Goal: Check status

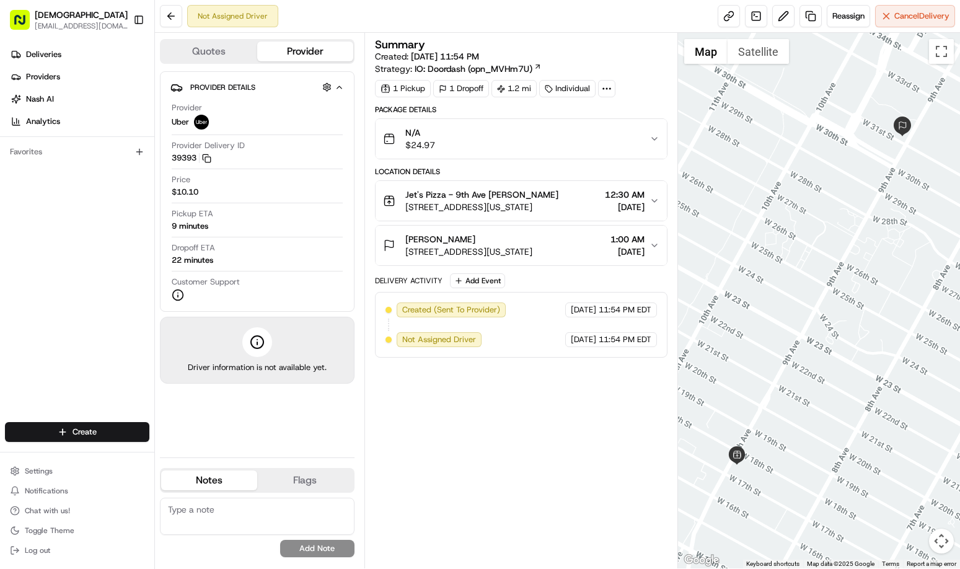
click at [515, 442] on div "Summary Created: 08/19/2025 11:54 PM Strategy: IO: Doordash (opn_MVHm7U) 1 Pick…" at bounding box center [521, 300] width 293 height 523
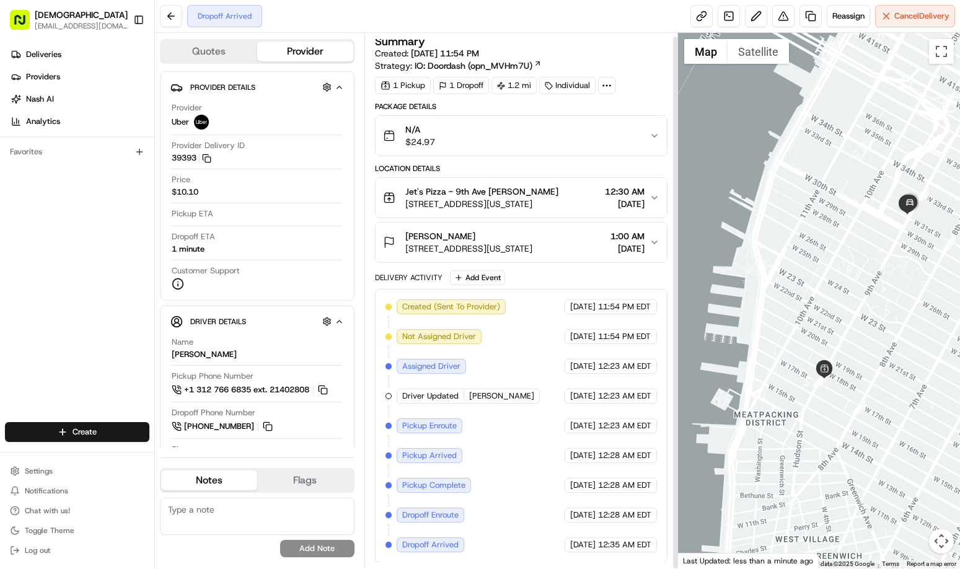
scroll to position [4, 0]
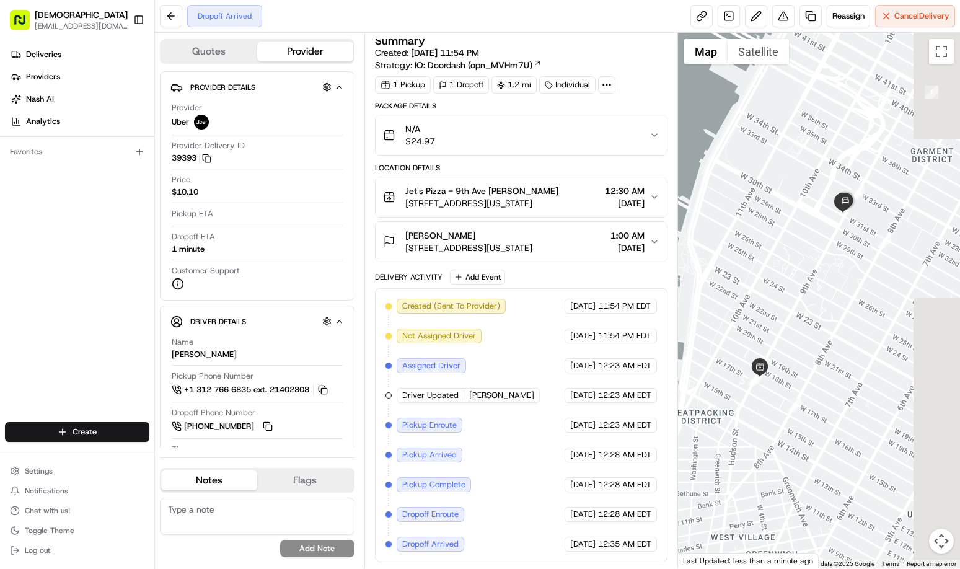
drag, startPoint x: 912, startPoint y: 252, endPoint x: 844, endPoint y: 250, distance: 67.6
click at [844, 250] on div at bounding box center [819, 300] width 282 height 535
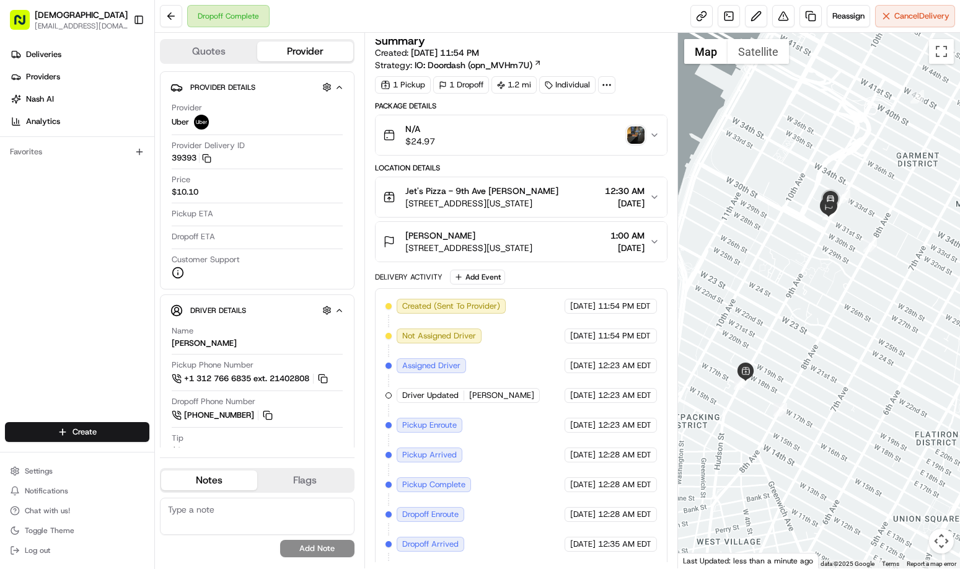
click at [637, 134] on img "button" at bounding box center [635, 134] width 17 height 17
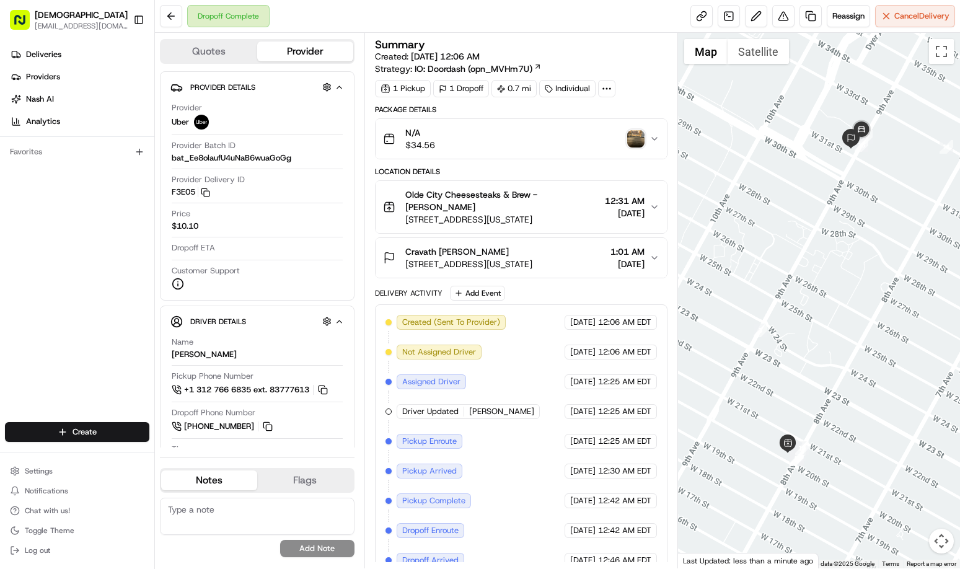
click at [633, 142] on img "button" at bounding box center [635, 138] width 17 height 17
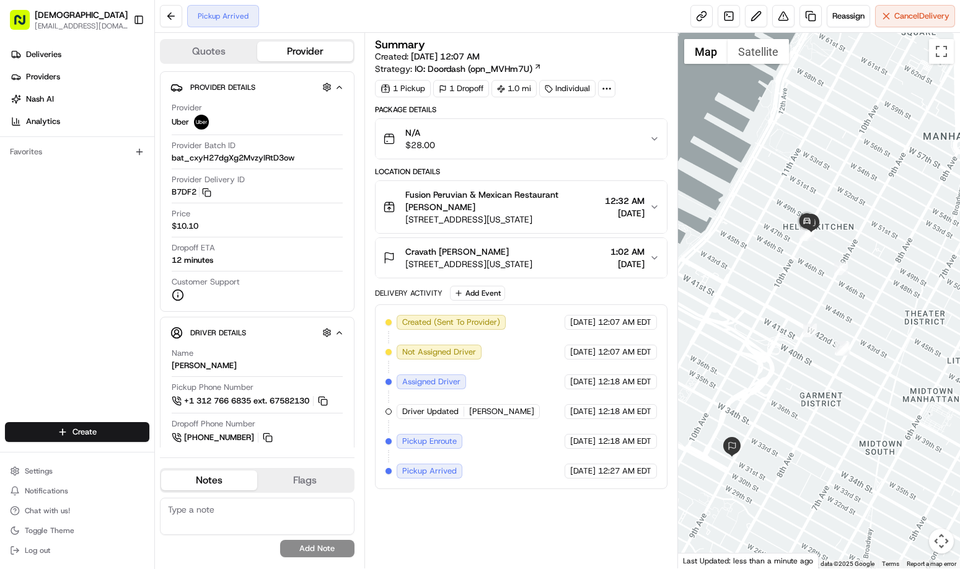
drag, startPoint x: 848, startPoint y: 444, endPoint x: 803, endPoint y: 421, distance: 51.0
click at [803, 421] on div at bounding box center [819, 300] width 282 height 535
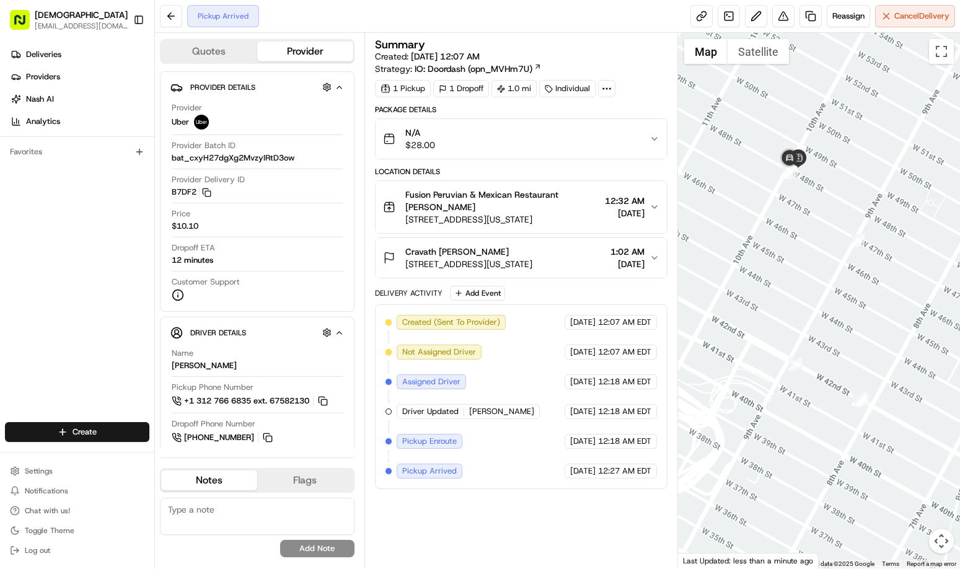
drag, startPoint x: 794, startPoint y: 234, endPoint x: 809, endPoint y: 312, distance: 78.8
click at [809, 312] on div at bounding box center [819, 300] width 282 height 535
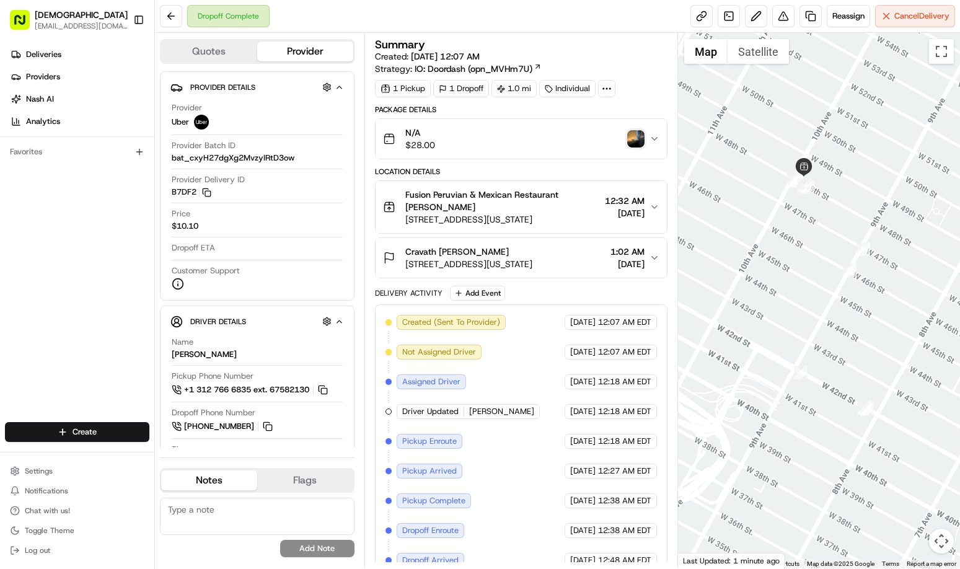
click at [642, 134] on img "button" at bounding box center [635, 138] width 17 height 17
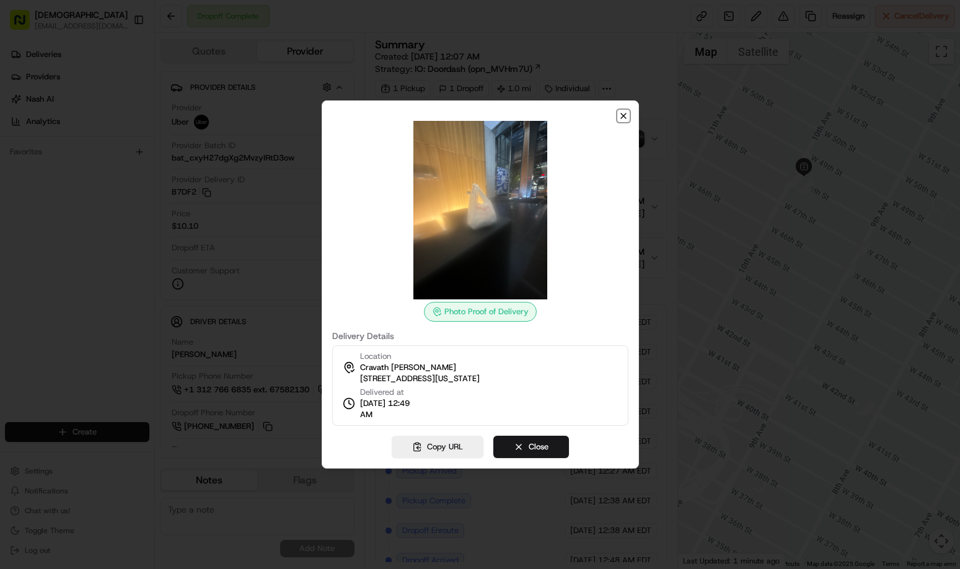
click at [624, 119] on icon "button" at bounding box center [623, 116] width 10 height 10
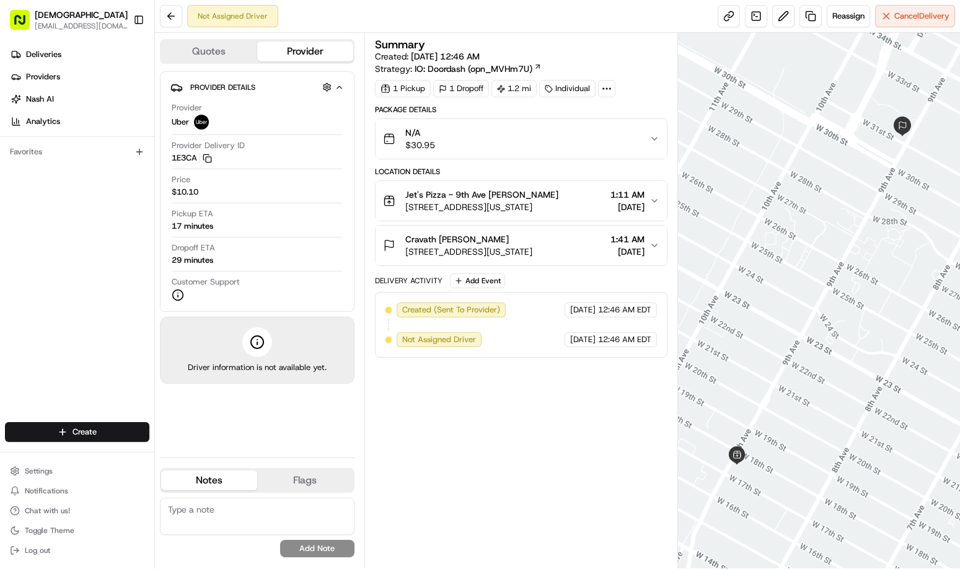
click at [528, 491] on div "Summary Created: 08/20/2025 12:46 AM Strategy: IO: Doordash (opn_MVHm7U) 1 Pick…" at bounding box center [521, 300] width 293 height 523
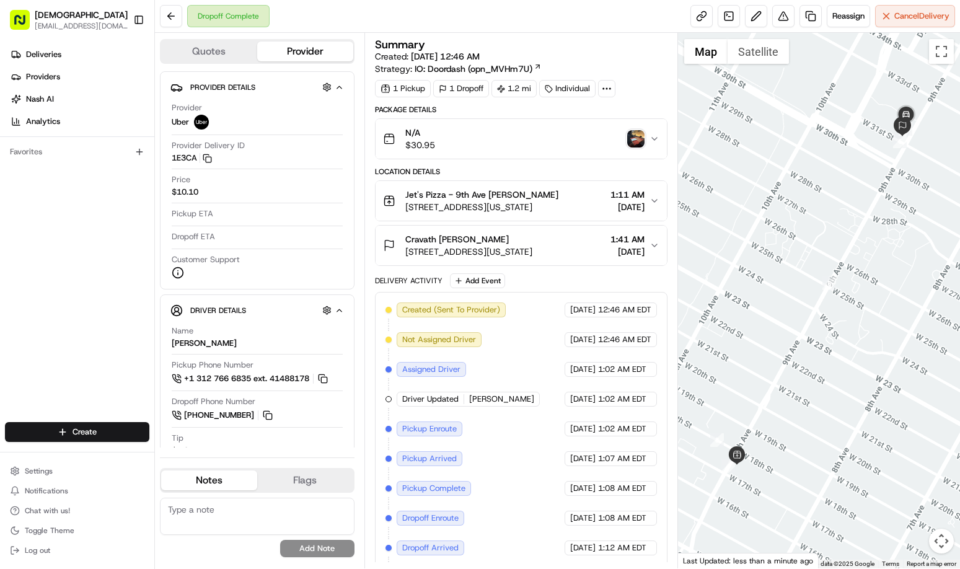
click at [633, 138] on img "button" at bounding box center [635, 138] width 17 height 17
